Goal: Task Accomplishment & Management: Complete application form

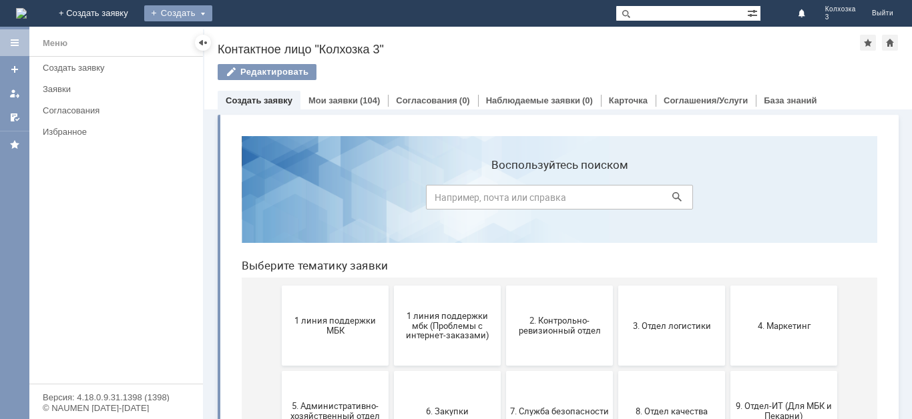
click at [212, 11] on div "Создать" at bounding box center [178, 13] width 68 height 16
click at [248, 35] on link "Заявка" at bounding box center [198, 40] width 102 height 16
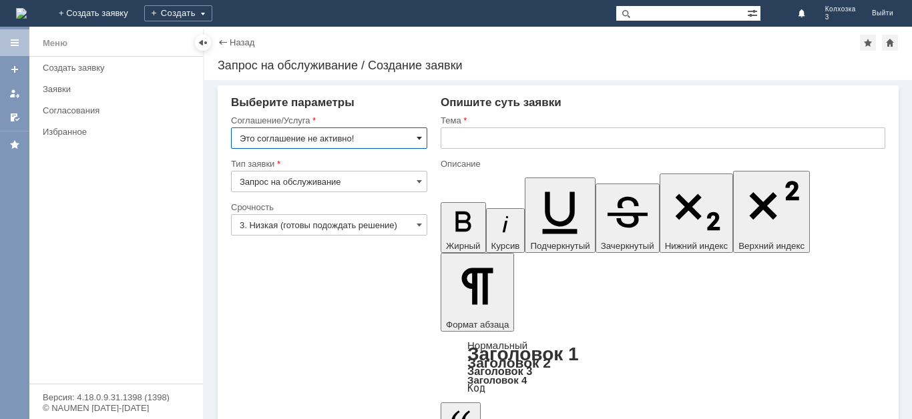
click at [418, 140] on span at bounding box center [419, 138] width 5 height 11
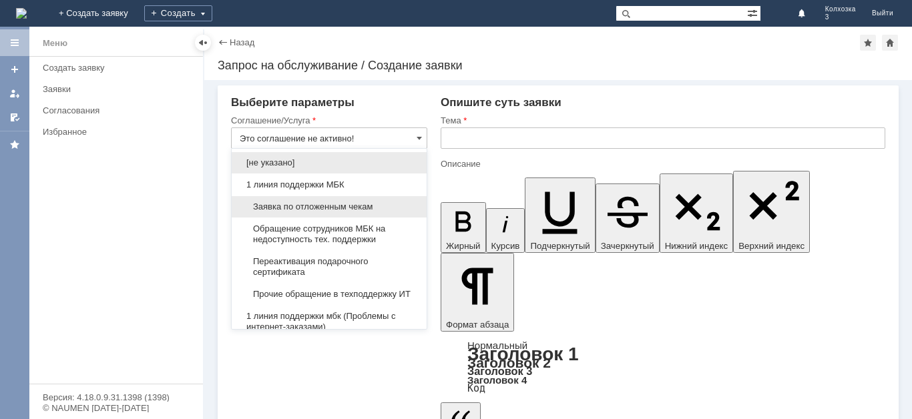
click at [318, 210] on span "Заявка по отложенным чекам" at bounding box center [329, 207] width 179 height 11
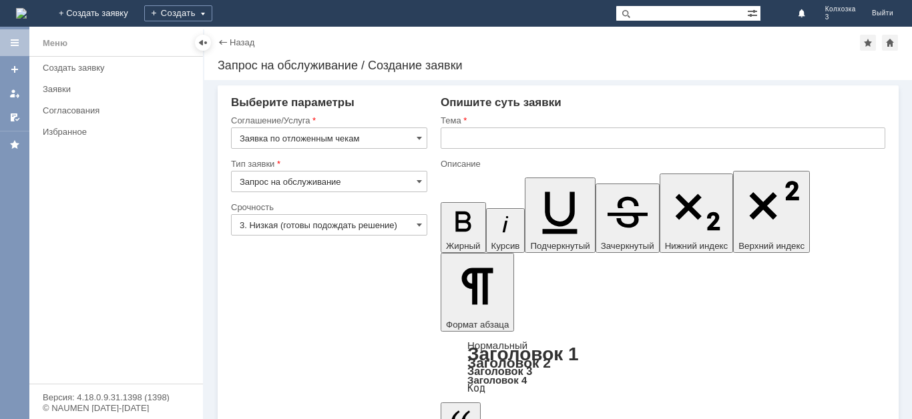
type input "Заявка по отложенным чекам"
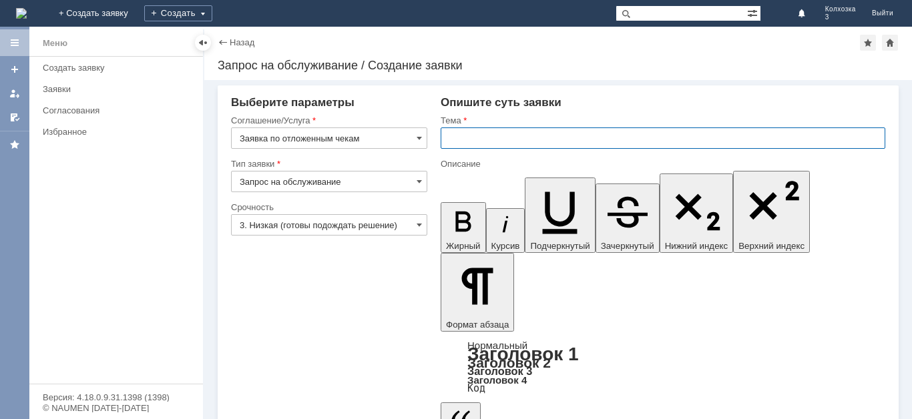
click at [464, 148] on input "text" at bounding box center [663, 138] width 445 height 21
type input "ОЧ"
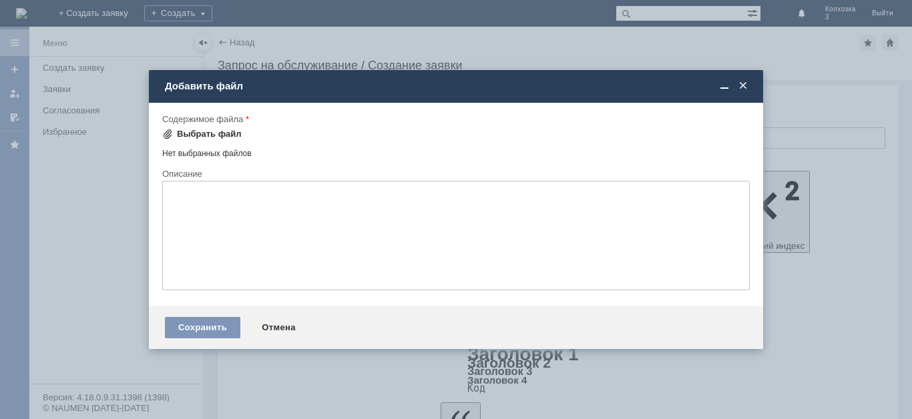
click at [189, 132] on div "Выбрать файл" at bounding box center [209, 134] width 65 height 11
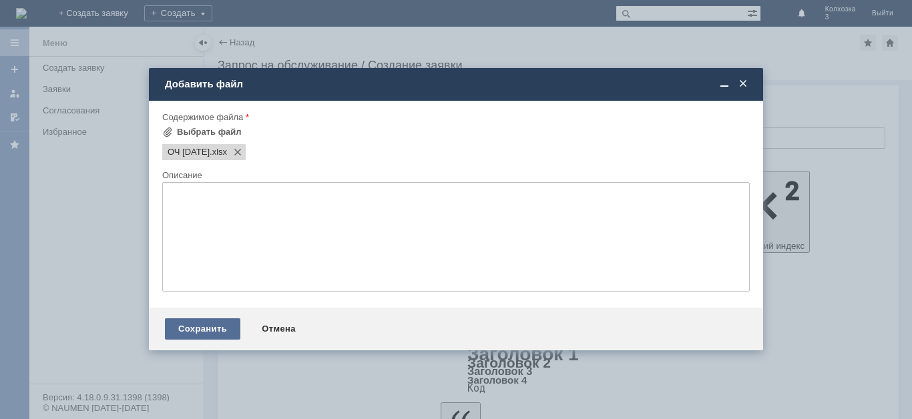
click at [196, 331] on div "Сохранить" at bounding box center [202, 329] width 75 height 21
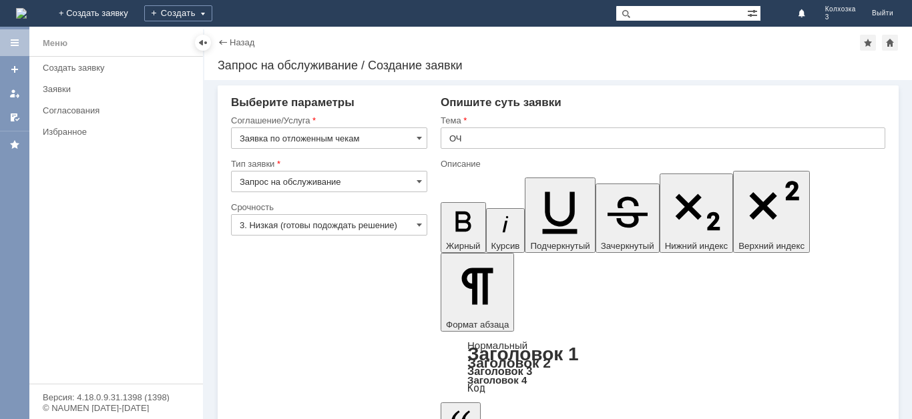
scroll to position [21, 0]
